Goal: Transaction & Acquisition: Purchase product/service

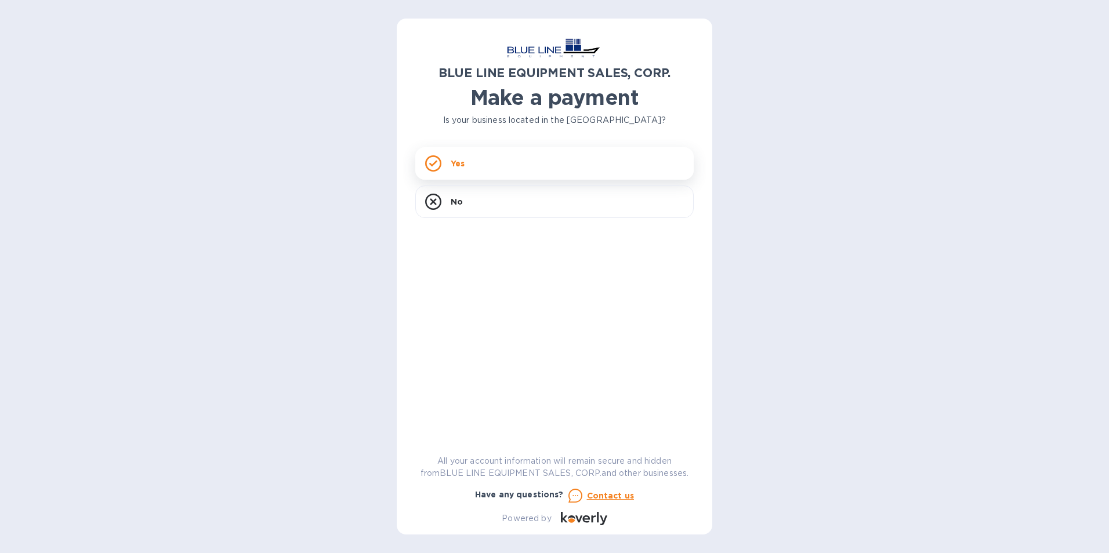
click at [462, 173] on div "Yes" at bounding box center [554, 163] width 278 height 32
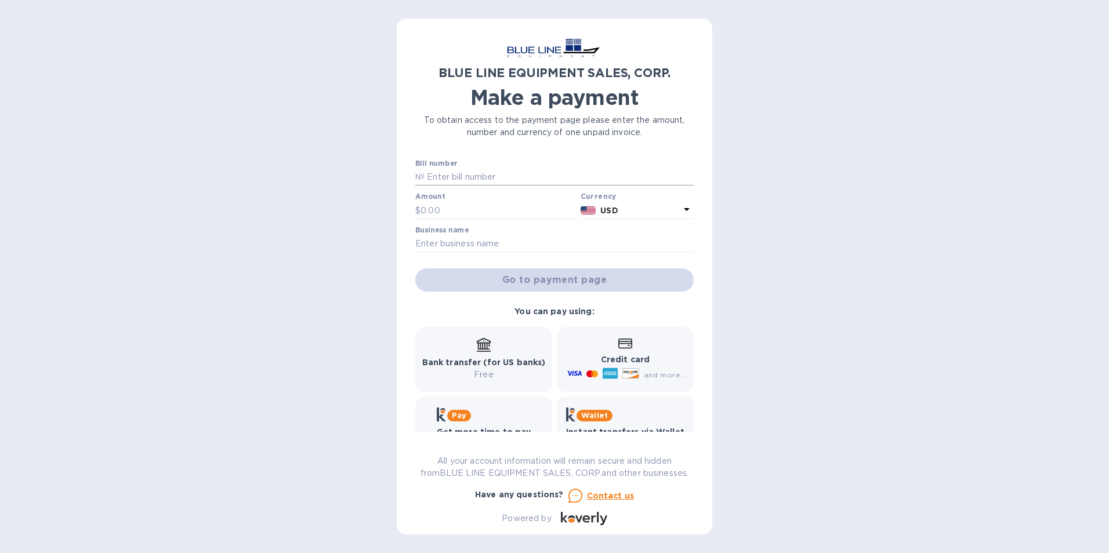
click at [455, 179] on input "text" at bounding box center [558, 177] width 269 height 17
click at [463, 246] on input "text" at bounding box center [554, 243] width 278 height 17
click at [449, 203] on input "text" at bounding box center [497, 210] width 155 height 17
click at [465, 176] on input "text" at bounding box center [558, 177] width 269 height 17
click at [437, 210] on input "text" at bounding box center [497, 210] width 155 height 17
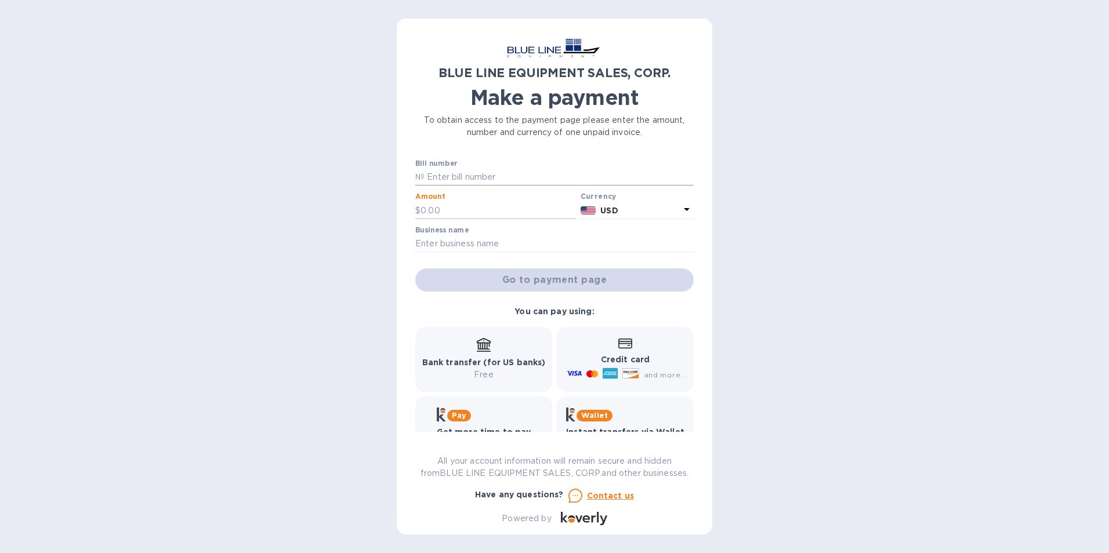
click at [454, 177] on input "text" at bounding box center [558, 177] width 269 height 17
click at [480, 175] on input "text" at bounding box center [558, 177] width 269 height 17
click at [476, 209] on input "text" at bounding box center [497, 210] width 155 height 17
click at [491, 246] on input "text" at bounding box center [554, 243] width 278 height 17
click at [478, 214] on input "text" at bounding box center [497, 210] width 155 height 17
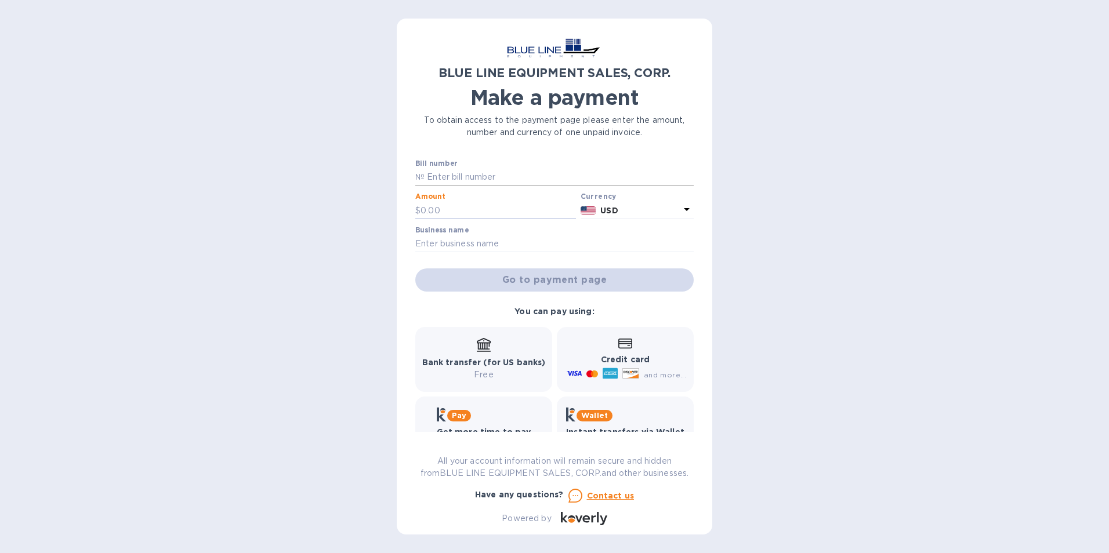
click at [492, 180] on input "text" at bounding box center [558, 177] width 269 height 17
click at [485, 177] on input "text" at bounding box center [558, 177] width 269 height 17
click at [481, 177] on input "text" at bounding box center [558, 177] width 269 height 17
paste input "I43250833019"
type input "I43250833019"
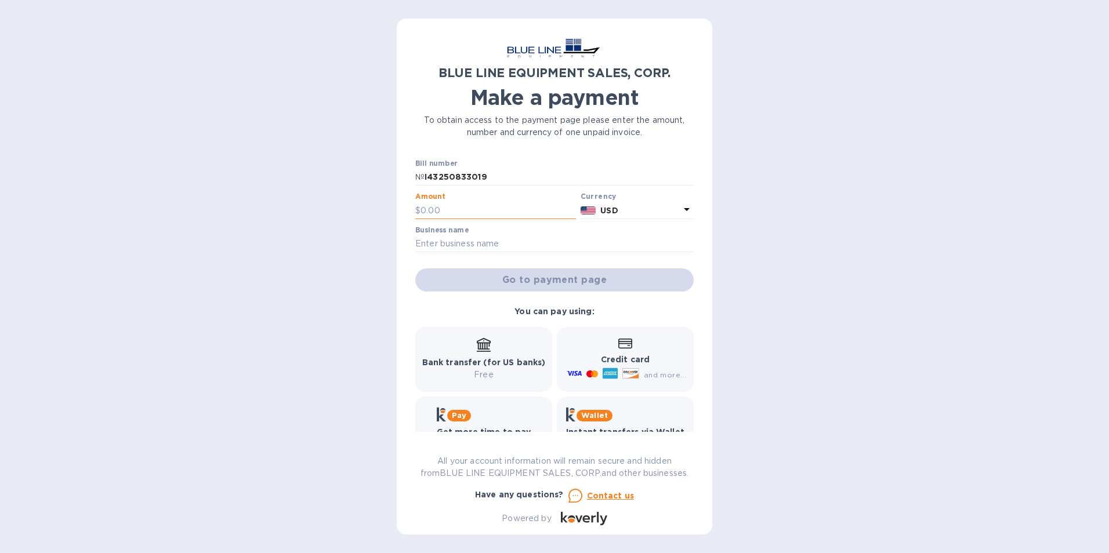
click at [464, 206] on input "text" at bounding box center [497, 210] width 155 height 17
click at [458, 209] on input "text" at bounding box center [497, 210] width 155 height 17
paste input "3,000.00"
type input "3,000.00"
click at [609, 218] on div "USD" at bounding box center [640, 210] width 84 height 17
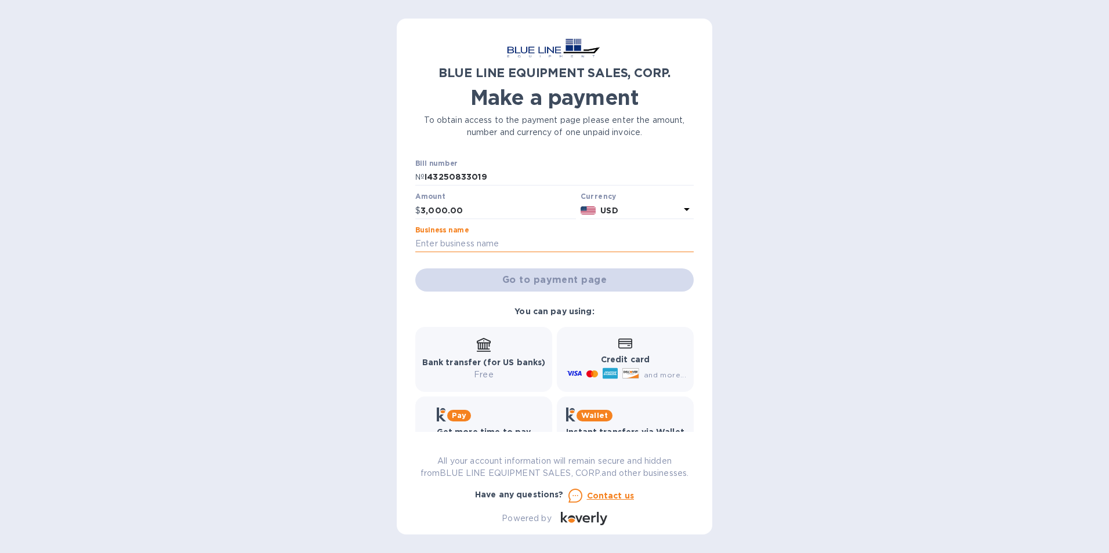
click at [442, 248] on input "text" at bounding box center [554, 243] width 278 height 17
click at [481, 241] on input "text" at bounding box center [554, 243] width 278 height 17
paste input "The Ritz Carlton"
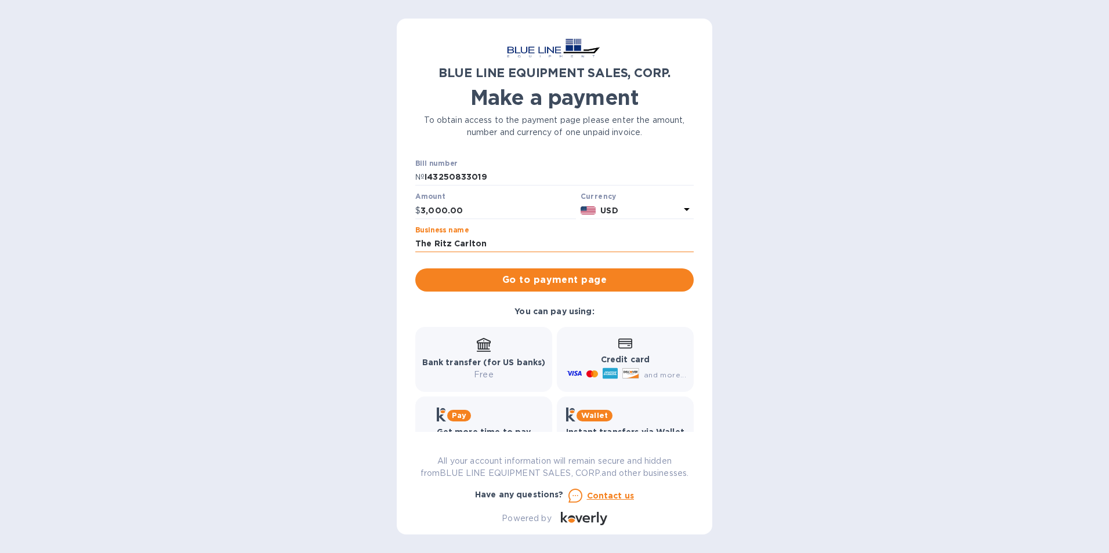
click at [504, 245] on input "The Ritz Carlton" at bounding box center [554, 243] width 278 height 17
paste input "Grand Cayman"
type input "The Ritz Carlton Grand Cayman"
click at [520, 278] on span "Go to payment page" at bounding box center [554, 280] width 260 height 14
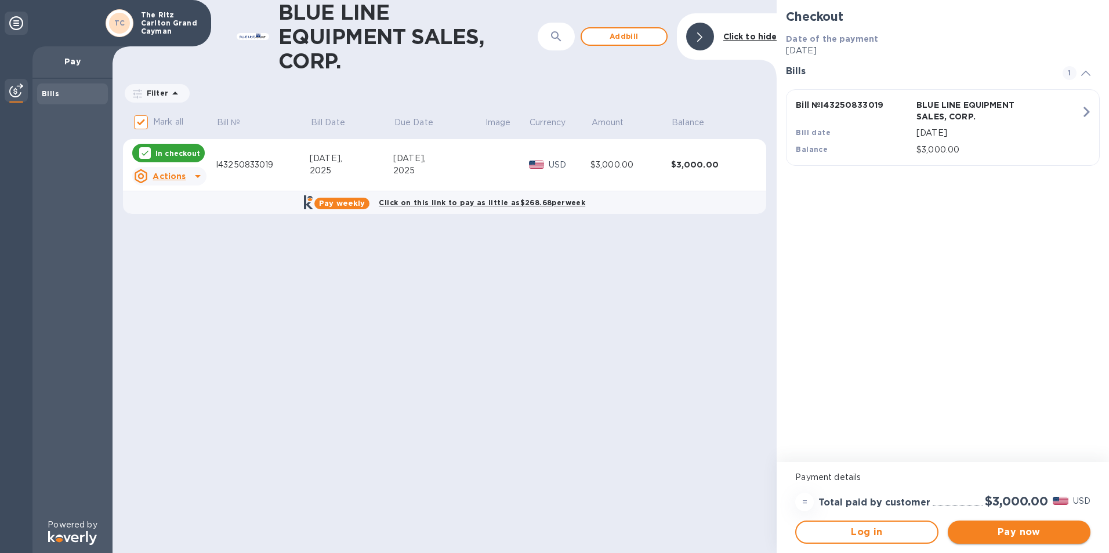
click at [1011, 531] on span "Pay now" at bounding box center [1019, 532] width 124 height 14
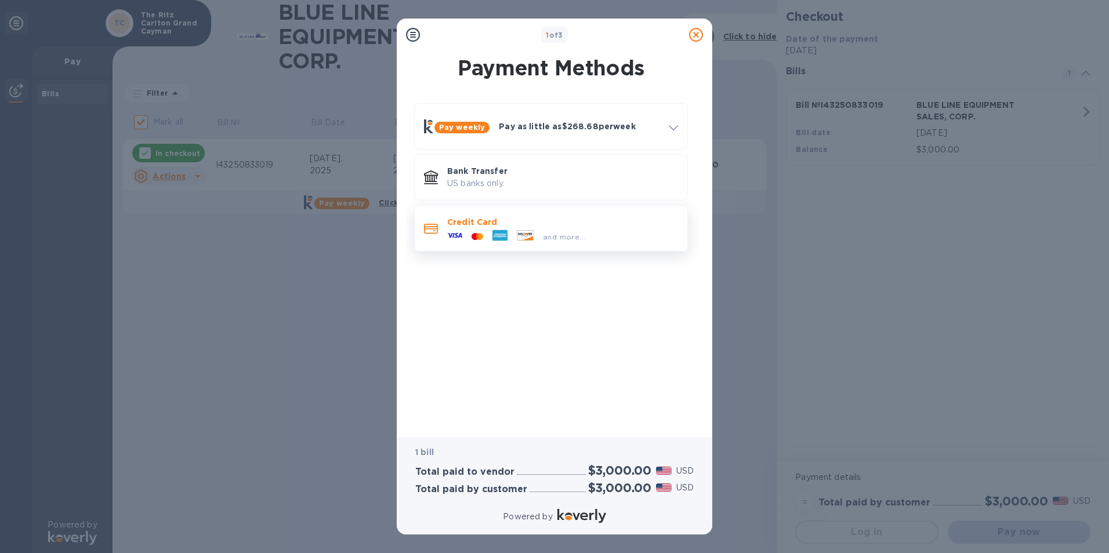
click at [471, 228] on div "and more..." at bounding box center [515, 236] width 147 height 17
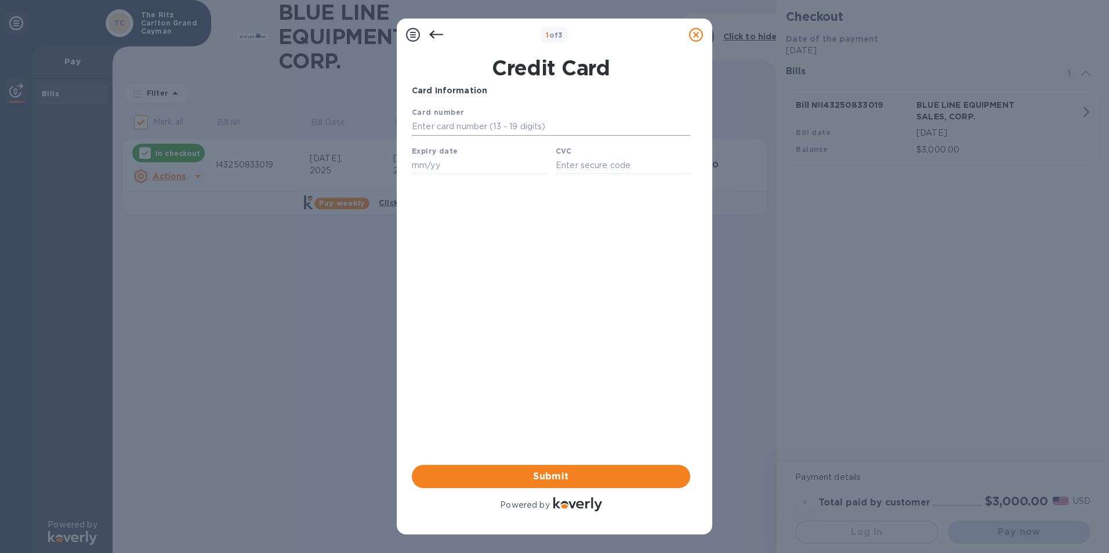
click at [451, 129] on input "text" at bounding box center [551, 126] width 278 height 17
type input "[CREDIT_CARD_NUMBER]"
click at [453, 165] on input "text" at bounding box center [479, 165] width 135 height 17
type input "04/28"
click at [636, 168] on input "text" at bounding box center [623, 165] width 135 height 17
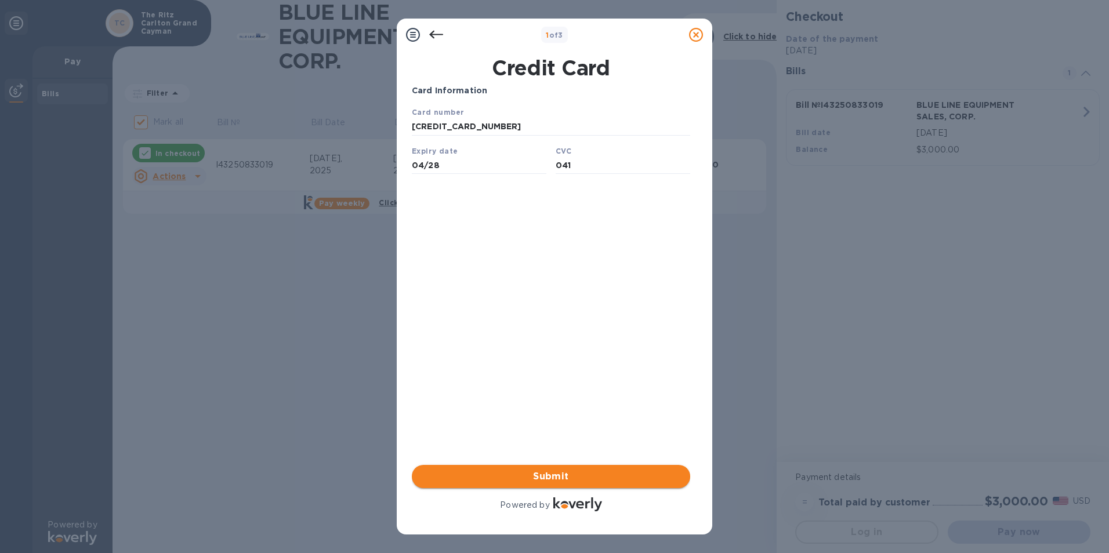
type input "041"
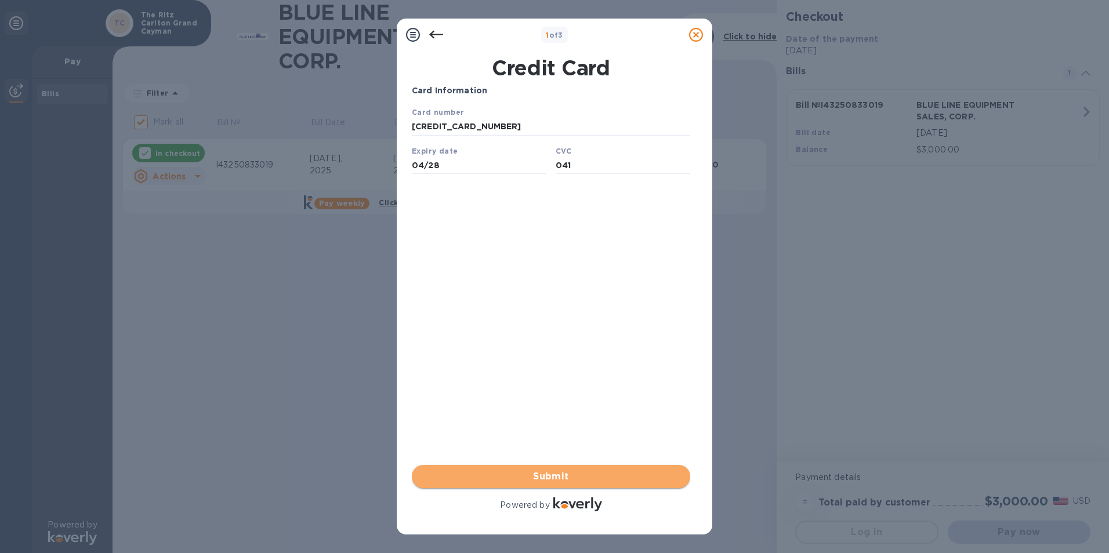
click at [574, 468] on button "Submit" at bounding box center [551, 476] width 278 height 23
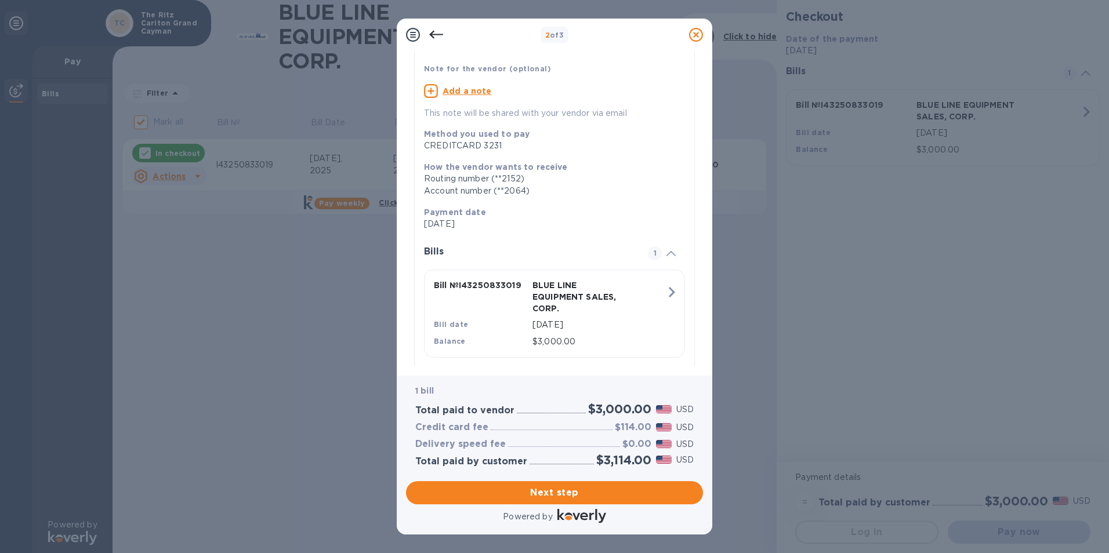
scroll to position [103, 0]
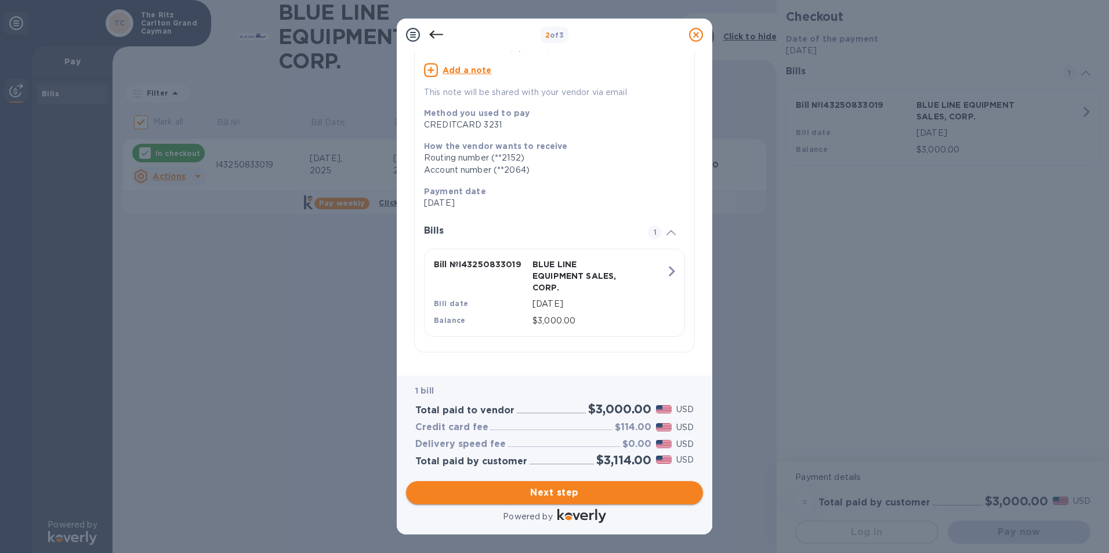
click at [550, 488] on span "Next step" at bounding box center [554, 493] width 278 height 14
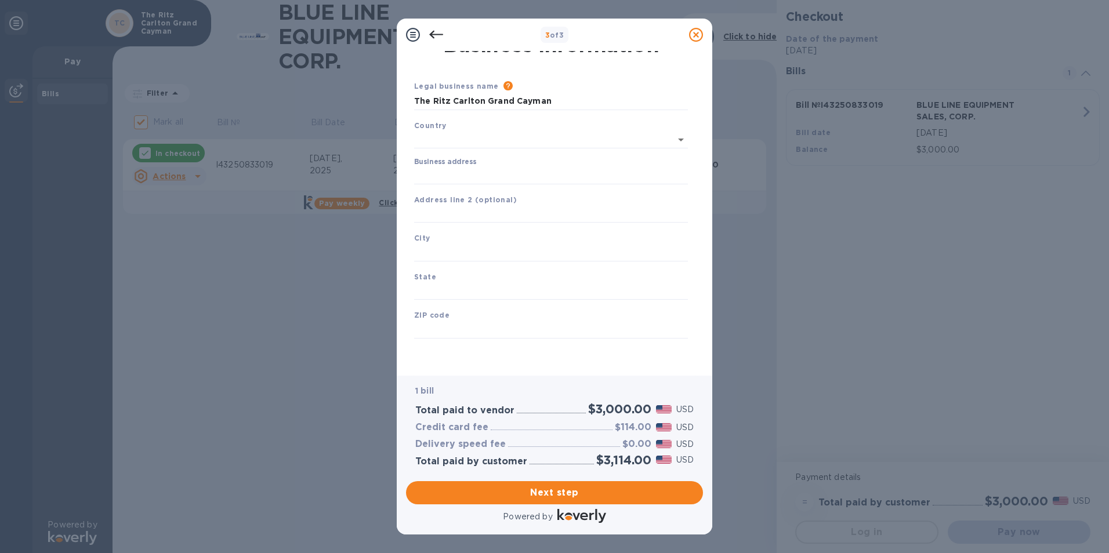
type input "[GEOGRAPHIC_DATA]"
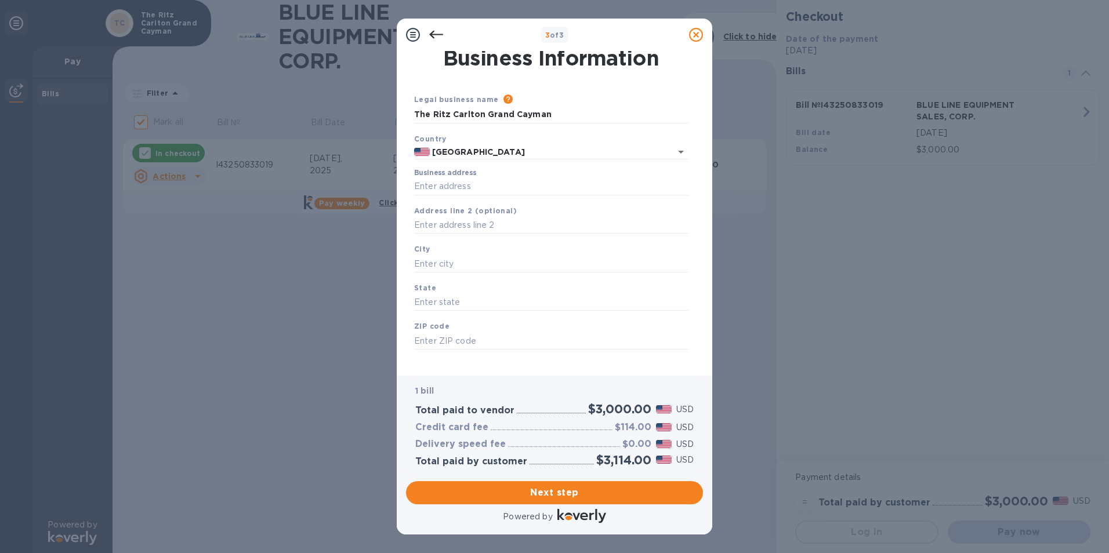
scroll to position [0, 0]
click at [449, 193] on input "Business address" at bounding box center [551, 189] width 274 height 17
click at [449, 187] on input "Business address" at bounding box center [551, 189] width 274 height 17
type input "[STREET_ADDRESS]"
type input "[GEOGRAPHIC_DATA]"
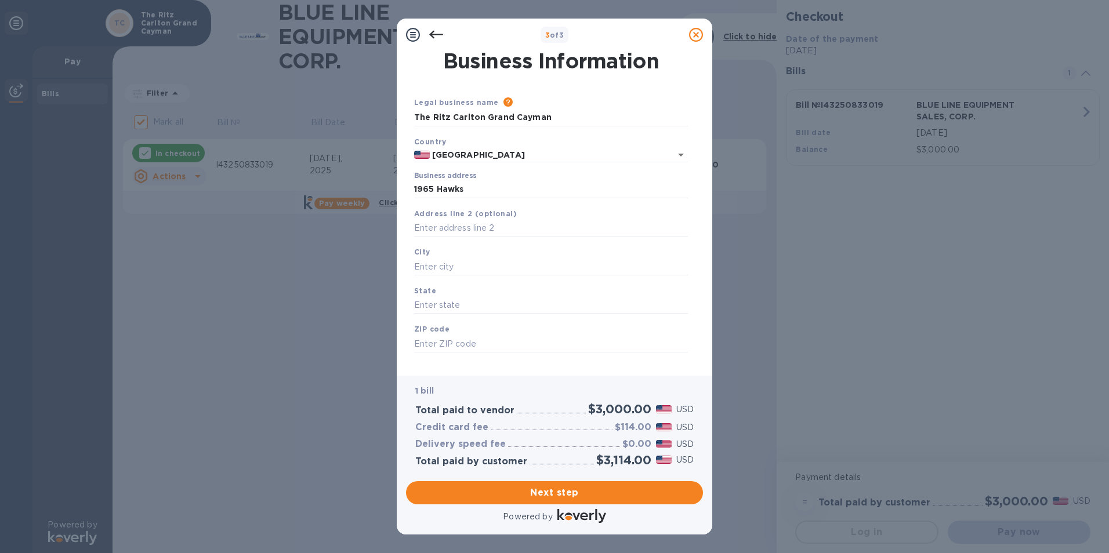
type input "TN"
type input "37777"
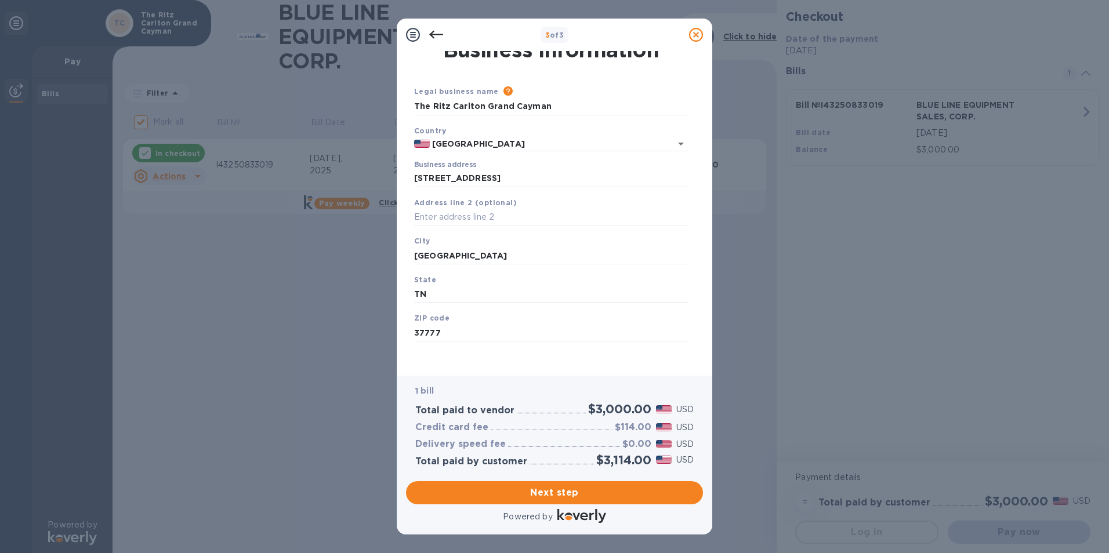
scroll to position [14, 0]
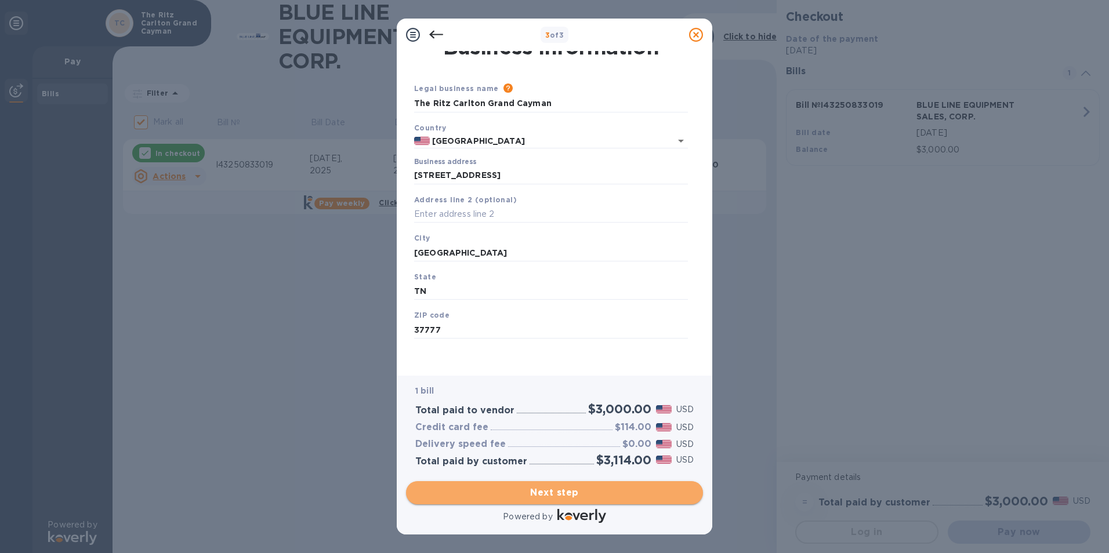
click at [546, 491] on span "Next step" at bounding box center [554, 493] width 278 height 14
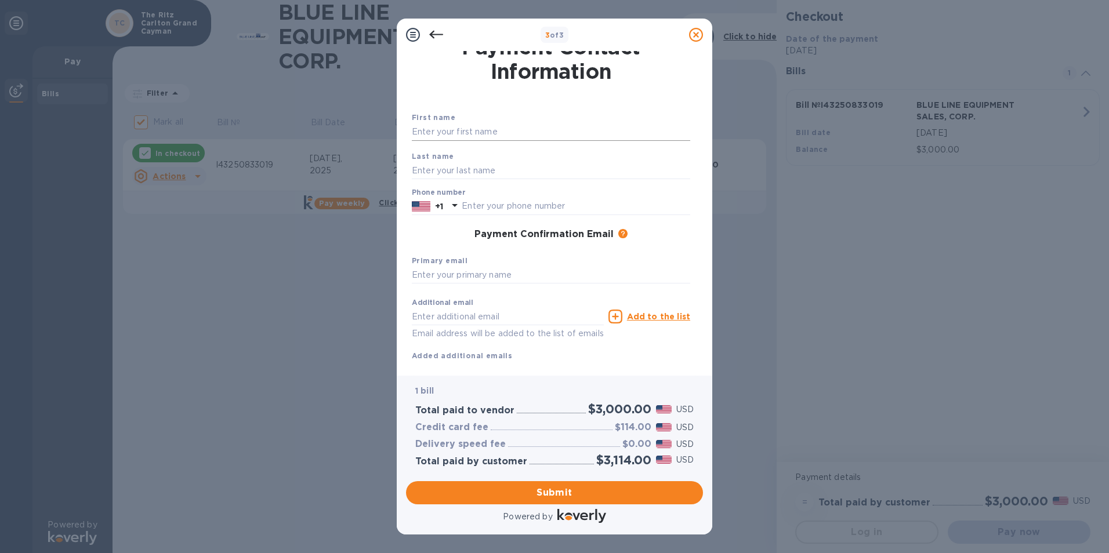
click at [489, 129] on input "text" at bounding box center [551, 132] width 278 height 17
click at [473, 164] on input "text" at bounding box center [551, 170] width 278 height 17
drag, startPoint x: 481, startPoint y: 133, endPoint x: 448, endPoint y: 137, distance: 33.3
click at [448, 137] on input "[PERSON_NAME]" at bounding box center [551, 132] width 278 height 17
type input "[PERSON_NAME]"
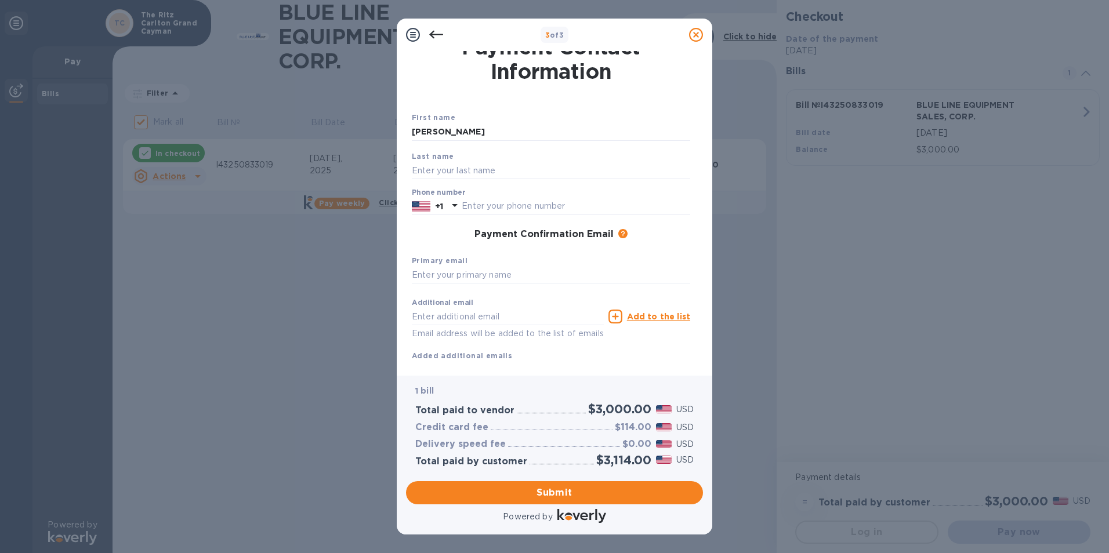
click at [446, 159] on b "Last name" at bounding box center [433, 156] width 42 height 9
click at [446, 165] on input "text" at bounding box center [551, 170] width 278 height 17
paste input "[PERSON_NAME]"
type input "[PERSON_NAME]"
click at [443, 205] on p "+1" at bounding box center [439, 207] width 8 height 12
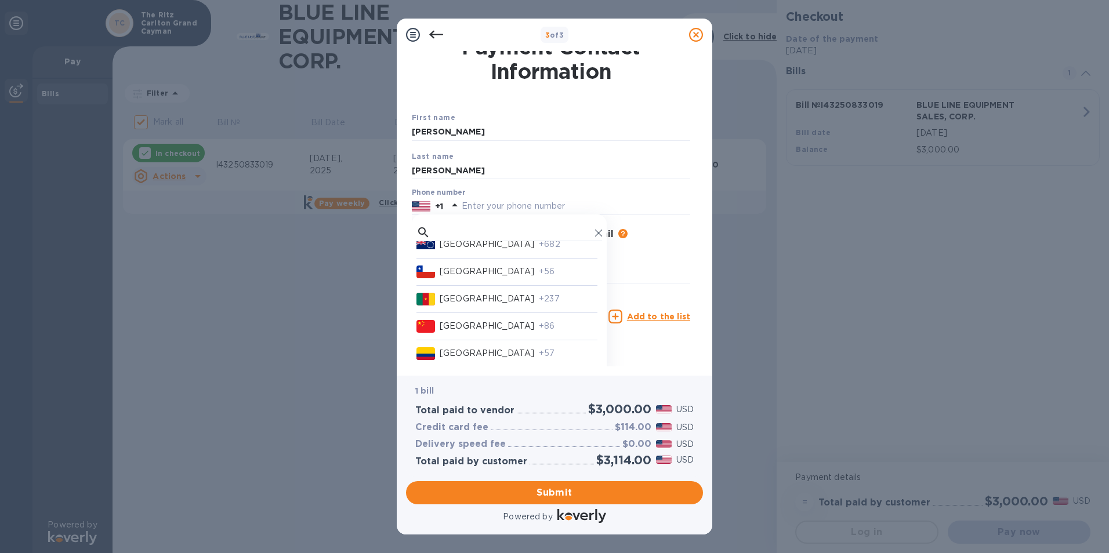
scroll to position [1160, 0]
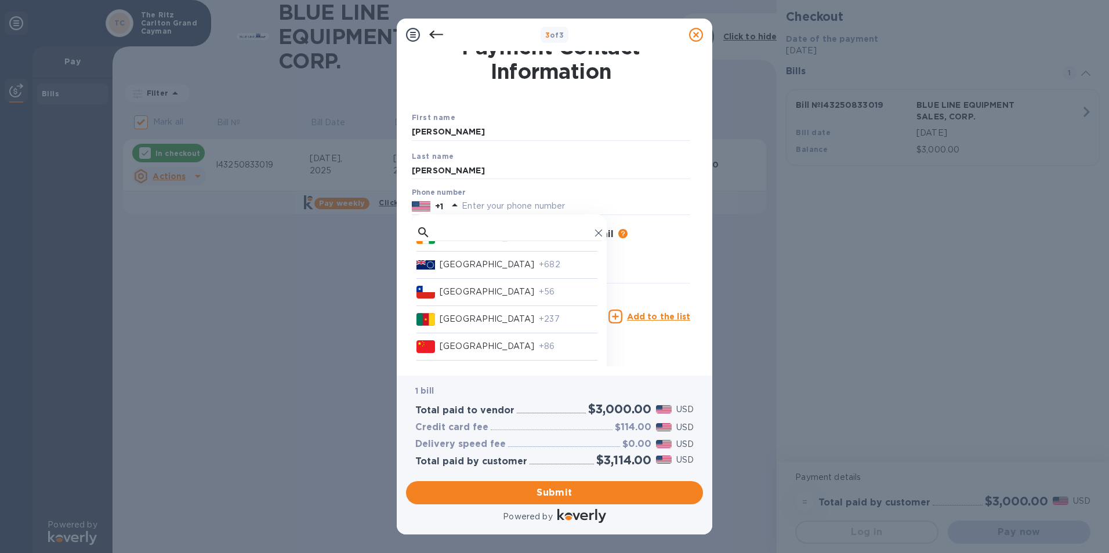
click at [485, 215] on div "[GEOGRAPHIC_DATA] +1 [GEOGRAPHIC_DATA] +376 [GEOGRAPHIC_DATA] +971 [GEOGRAPHIC_…" at bounding box center [509, 299] width 195 height 169
click at [498, 206] on input "text" at bounding box center [576, 206] width 228 height 17
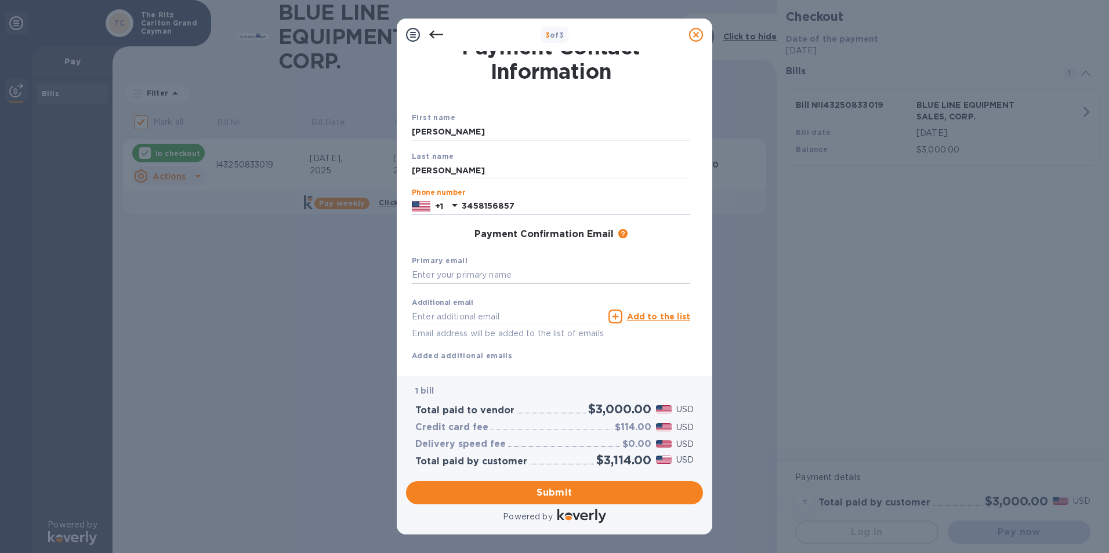
type input "3458156857"
click at [482, 278] on input "text" at bounding box center [551, 275] width 278 height 17
type input "[PERSON_NAME][EMAIL_ADDRESS][PERSON_NAME][DOMAIN_NAME]"
click at [460, 312] on input "text" at bounding box center [508, 316] width 192 height 17
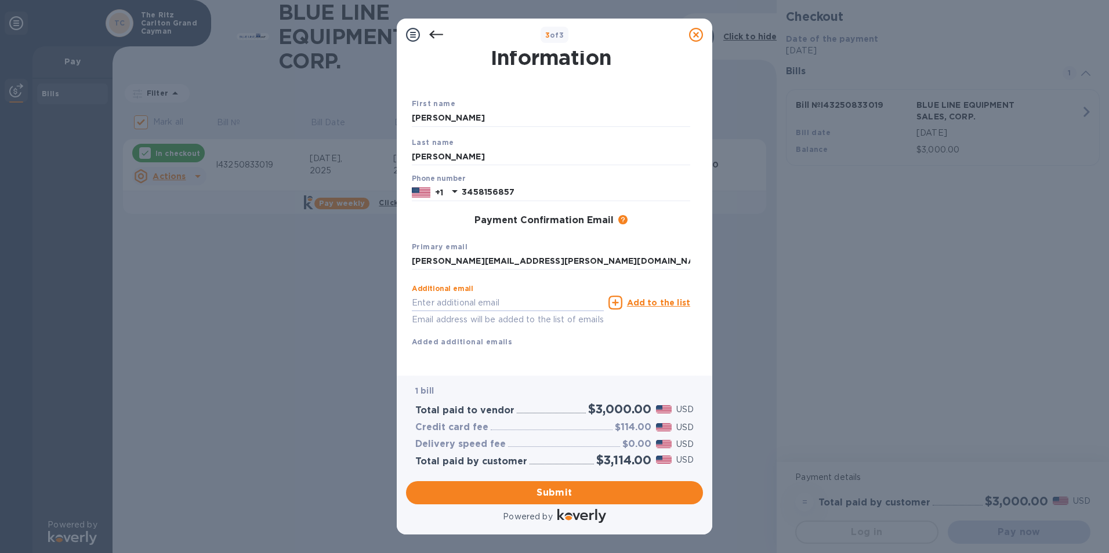
scroll to position [41, 0]
click at [554, 492] on span "Submit" at bounding box center [554, 493] width 278 height 14
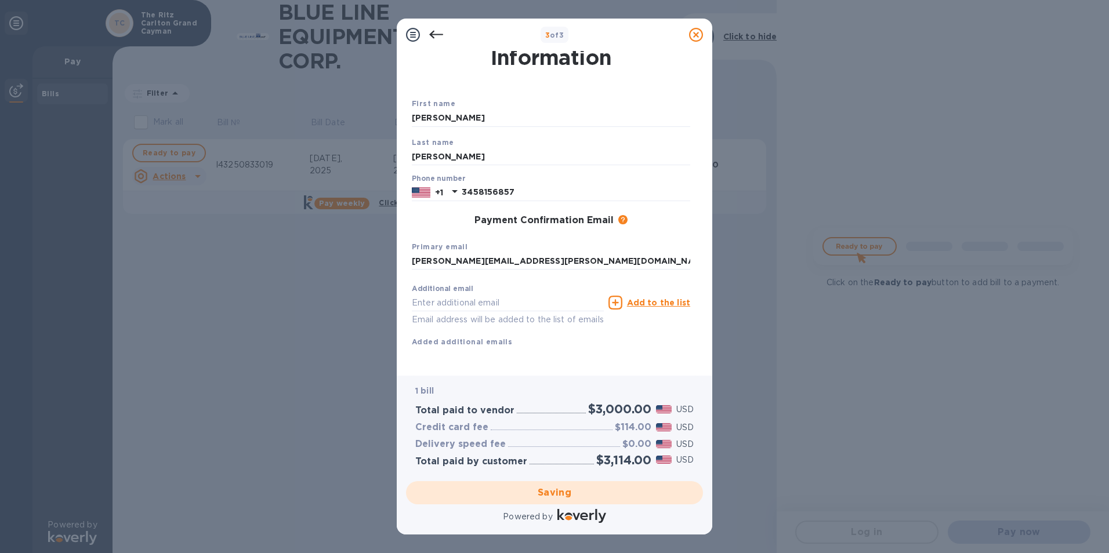
checkbox input "false"
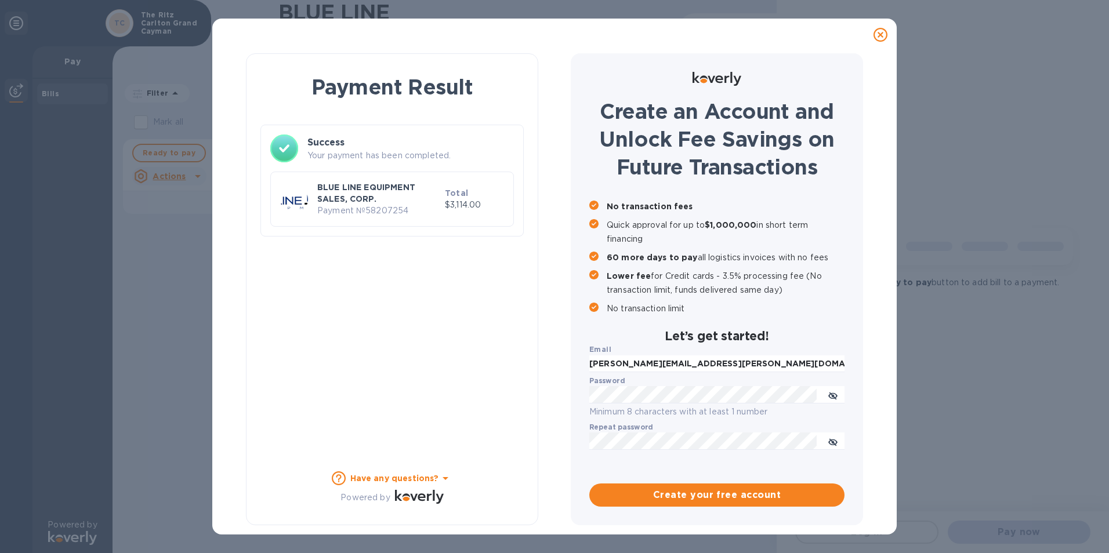
scroll to position [0, 0]
